Goal: Information Seeking & Learning: Learn about a topic

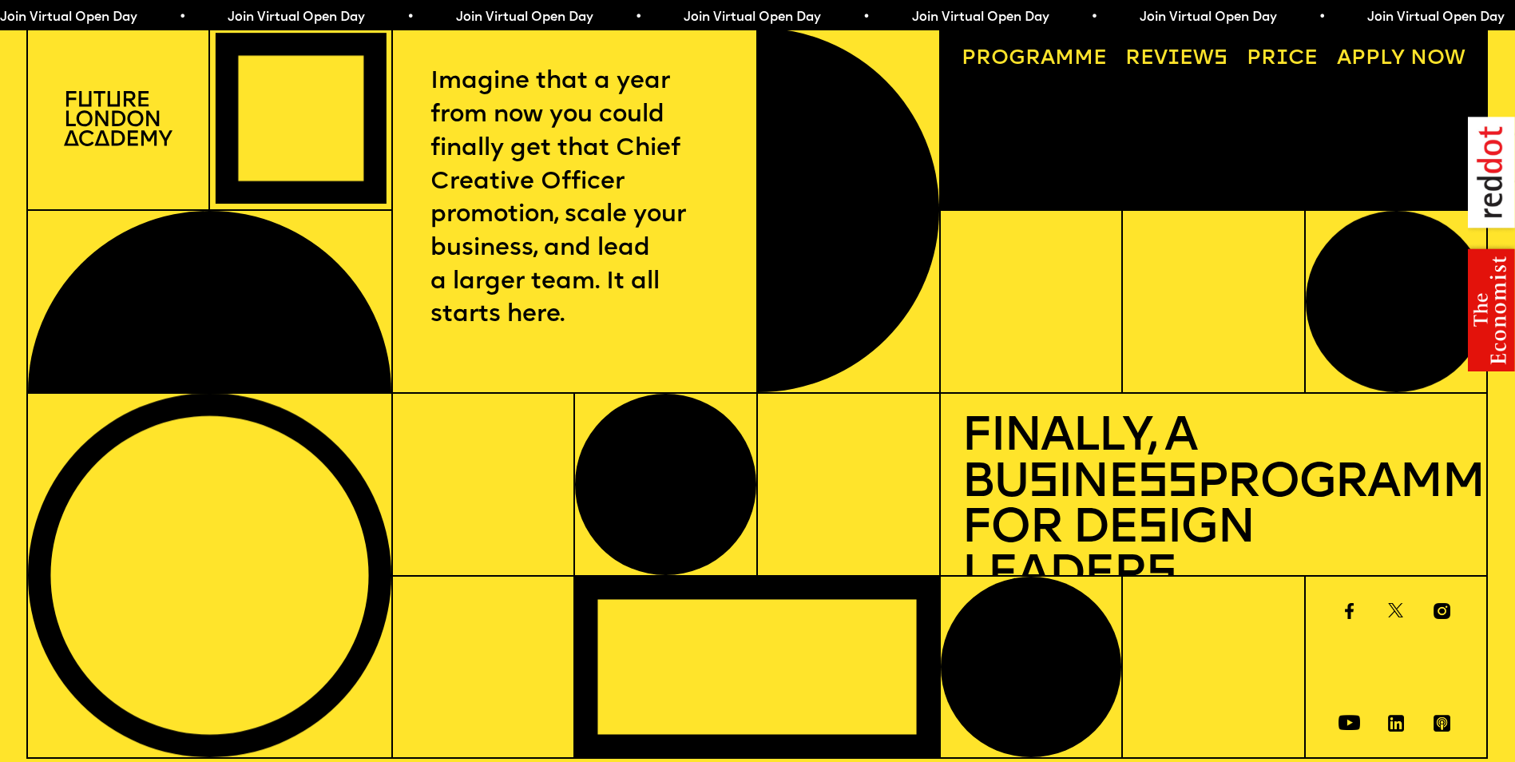
click at [1267, 54] on link "Price" at bounding box center [1283, 59] width 92 height 42
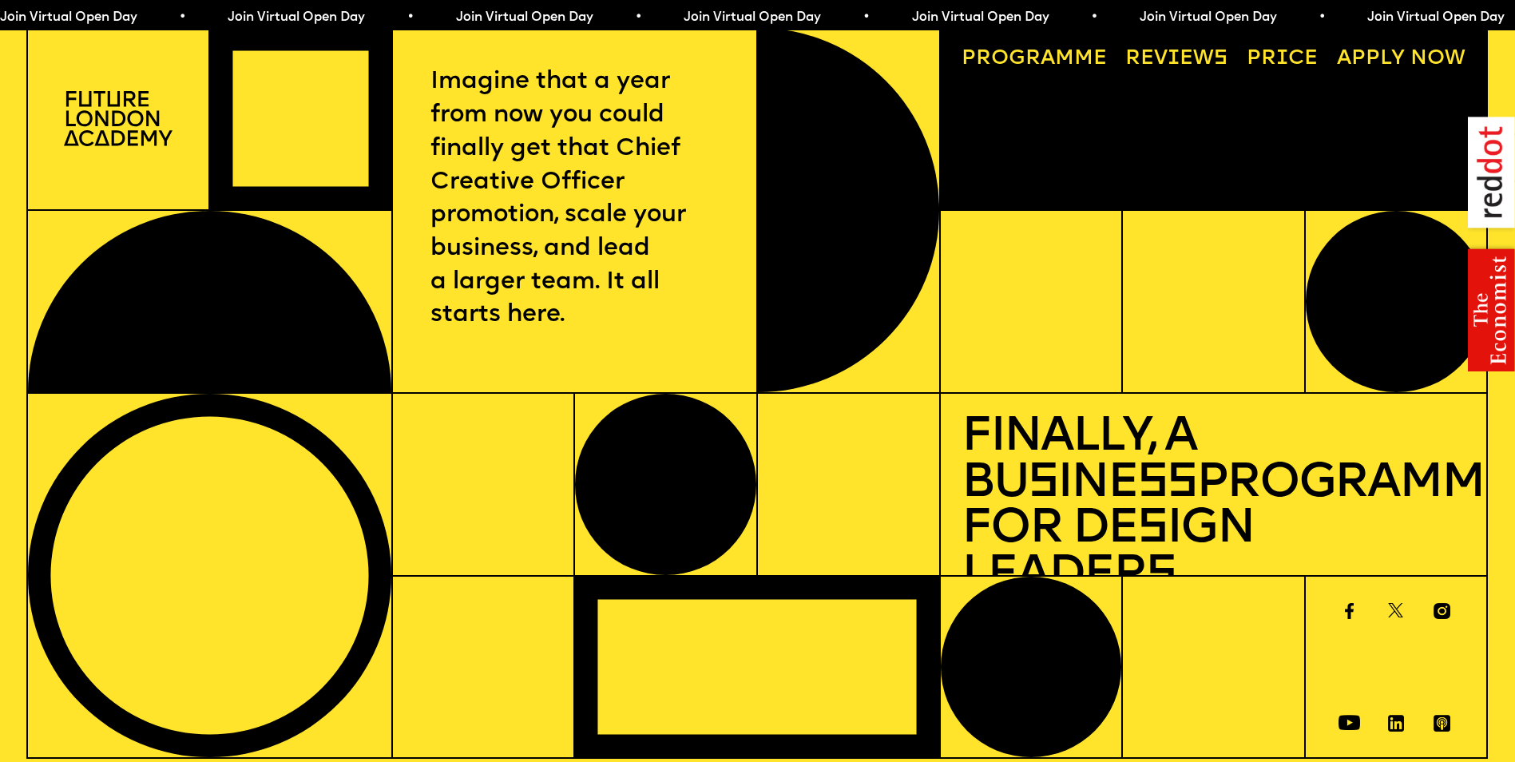
scroll to position [6280, 0]
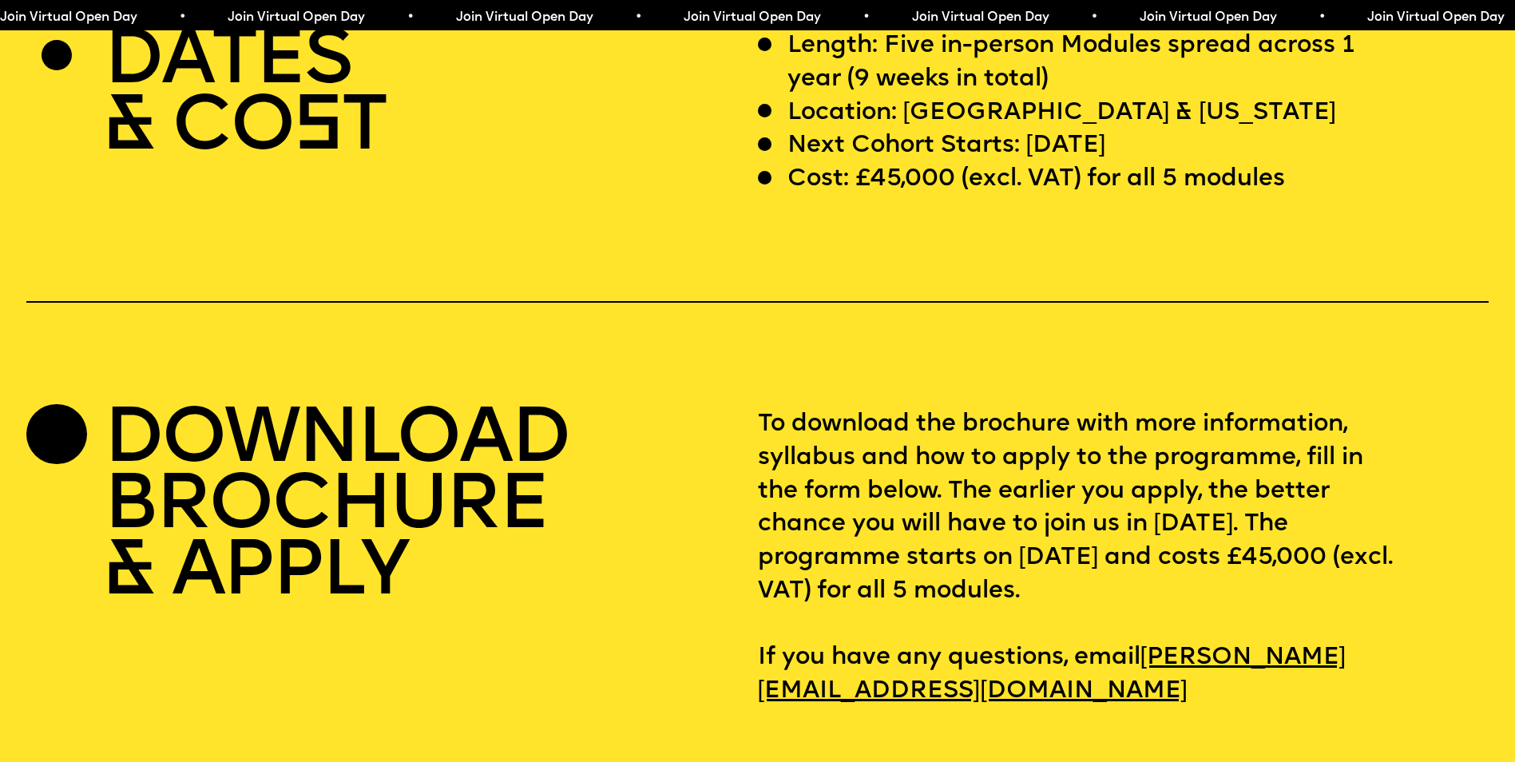
drag, startPoint x: 939, startPoint y: 191, endPoint x: 1184, endPoint y: 183, distance: 245.4
click at [1106, 163] on p "Next Cohort Starts: [DATE]" at bounding box center [947, 146] width 319 height 34
drag, startPoint x: 1184, startPoint y: 183, endPoint x: 1076, endPoint y: 205, distance: 110.0
click at [1076, 163] on p "Next Cohort Starts: [DATE]" at bounding box center [947, 146] width 319 height 34
click at [1074, 197] on p "Cost: £45,000 (excl. VAT) for all 5 modules" at bounding box center [1037, 180] width 498 height 34
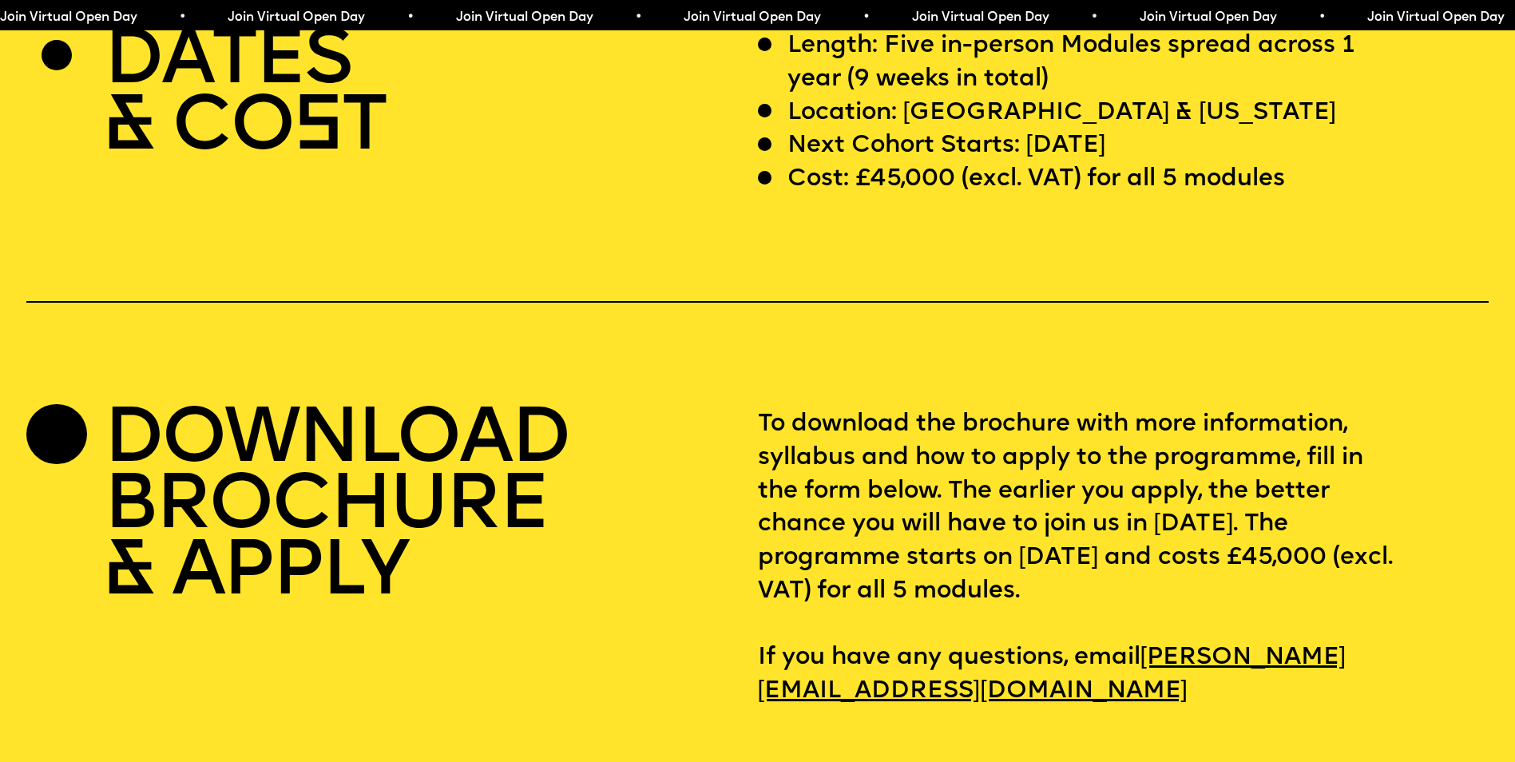
drag, startPoint x: 1149, startPoint y: 193, endPoint x: 1206, endPoint y: 187, distance: 57.9
click at [1206, 163] on div "Next Cohort Starts: [DATE]" at bounding box center [1078, 146] width 641 height 34
drag, startPoint x: 1206, startPoint y: 187, endPoint x: 1118, endPoint y: 191, distance: 88.8
click at [1106, 163] on p "Next Cohort Starts: [DATE]" at bounding box center [947, 146] width 319 height 34
